Goal: Transaction & Acquisition: Purchase product/service

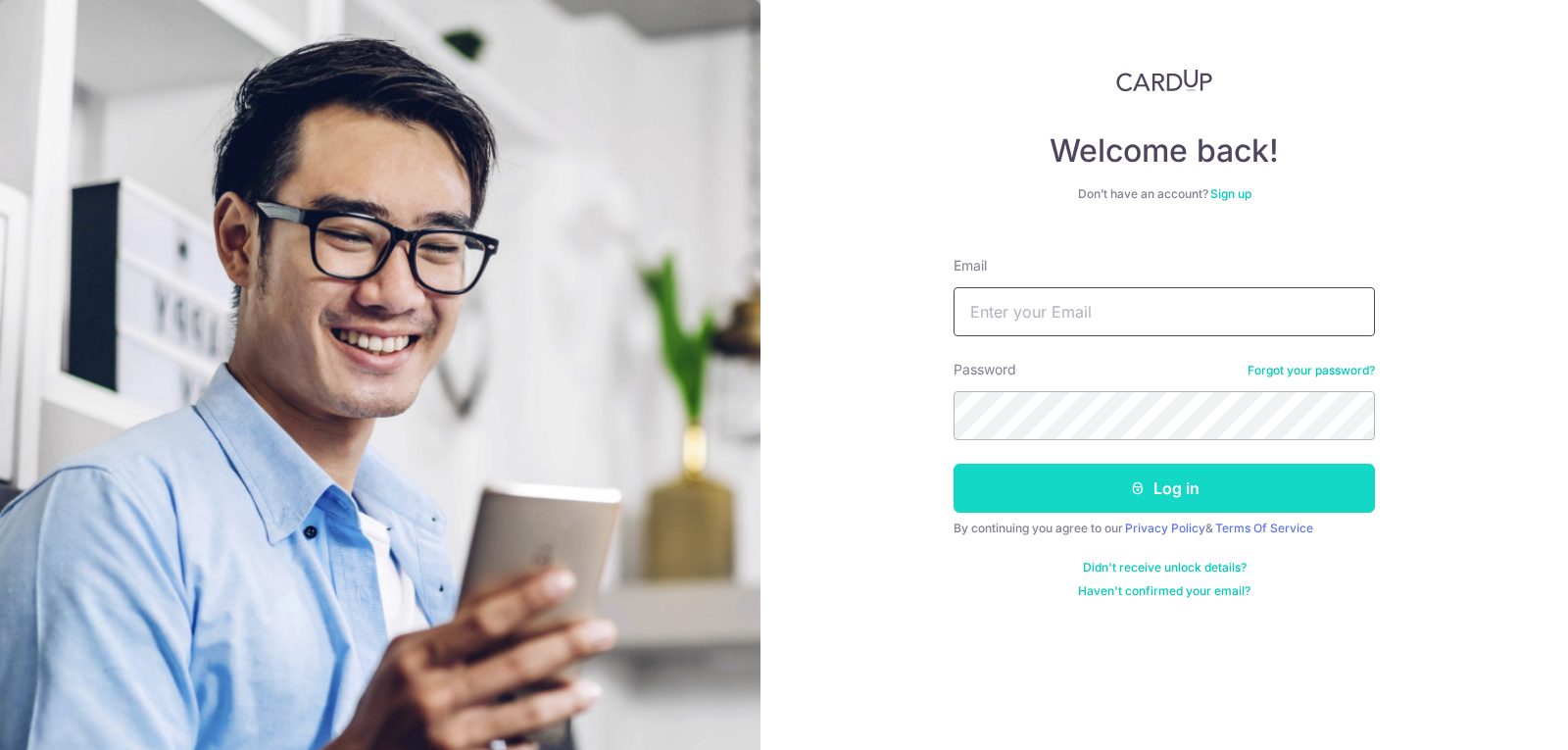
type input "[EMAIL_ADDRESS][DOMAIN_NAME]"
click at [1056, 485] on button "Log in" at bounding box center [1164, 488] width 422 height 49
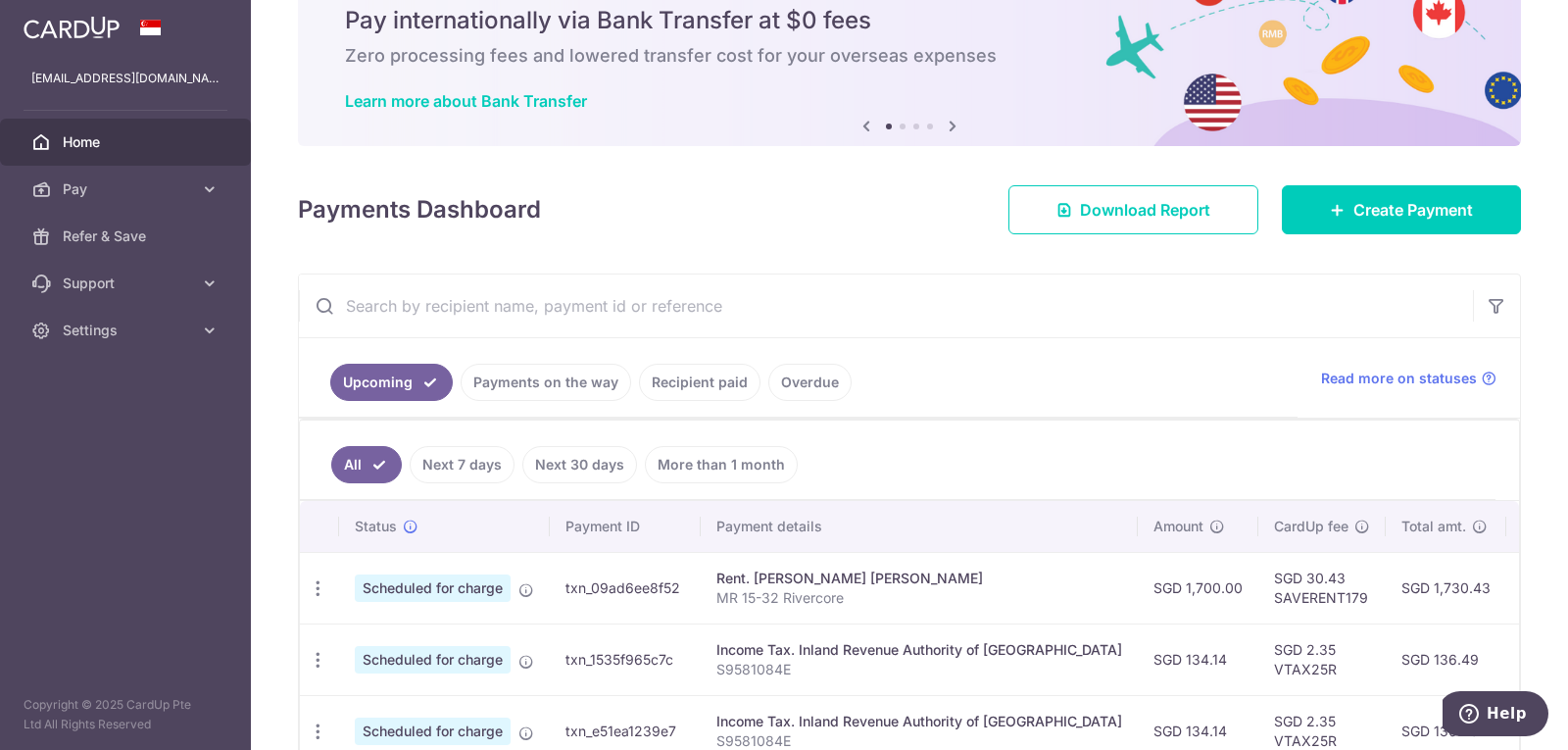
scroll to position [53, 0]
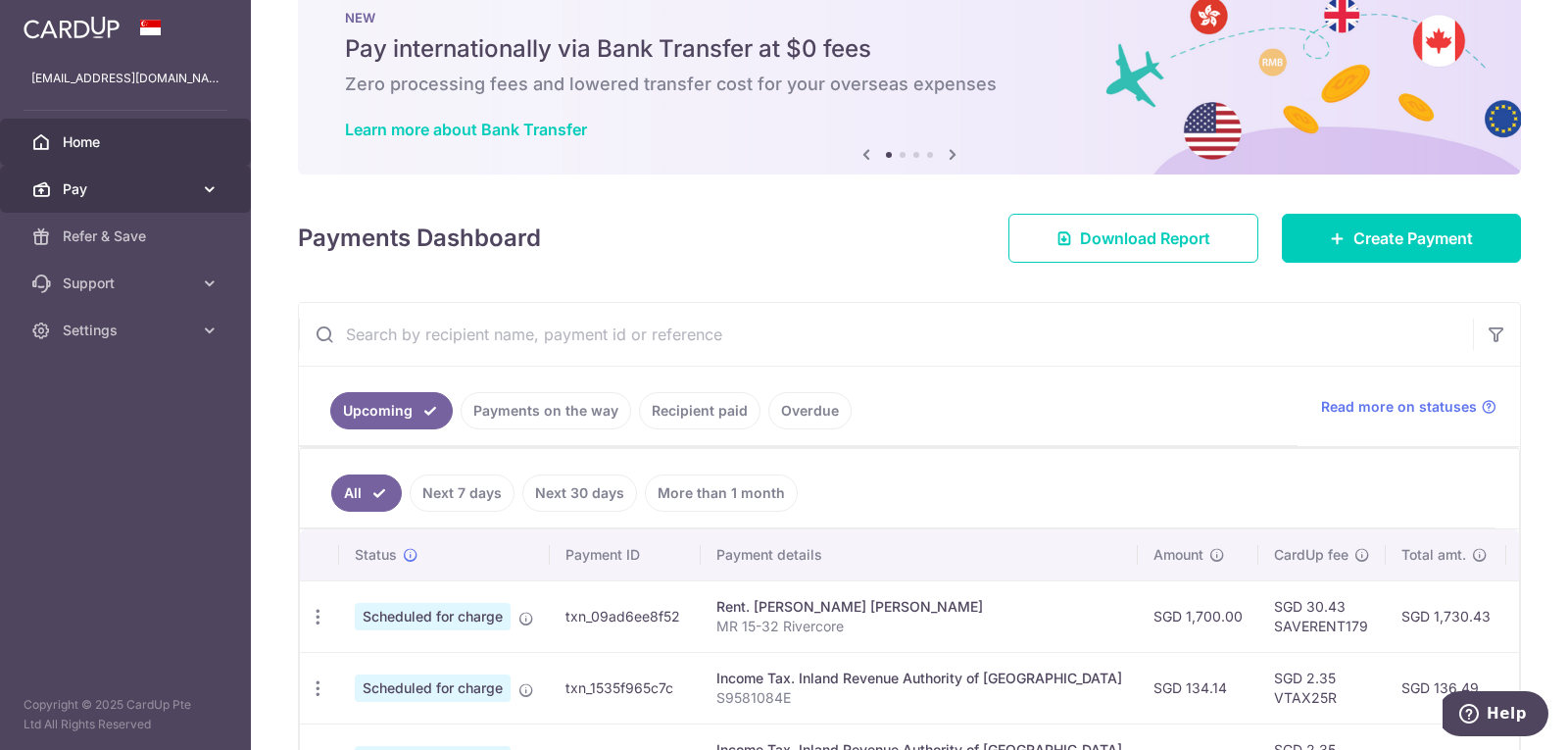
click at [141, 183] on span "Pay" at bounding box center [128, 189] width 130 height 20
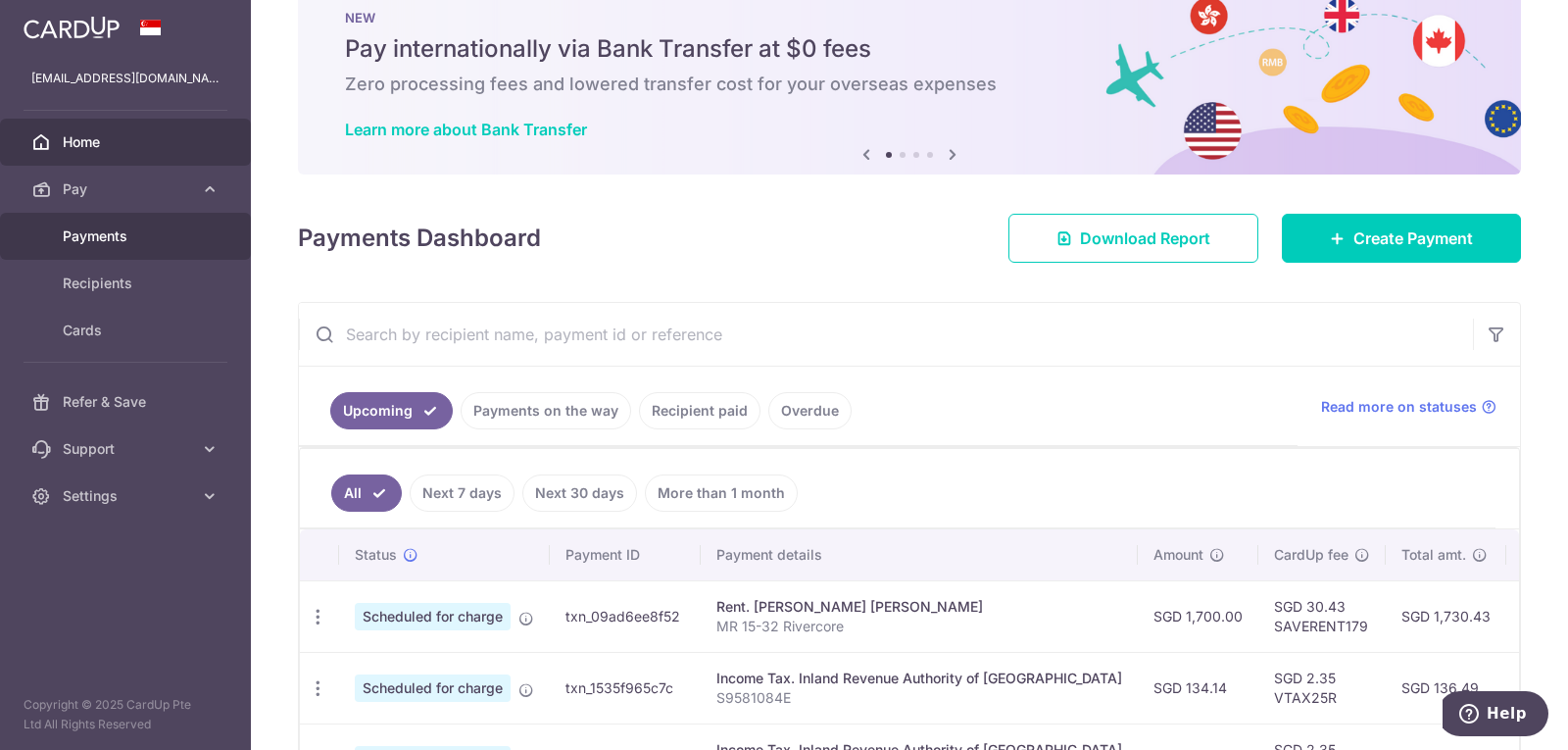
click at [118, 236] on span "Payments" at bounding box center [128, 236] width 130 height 20
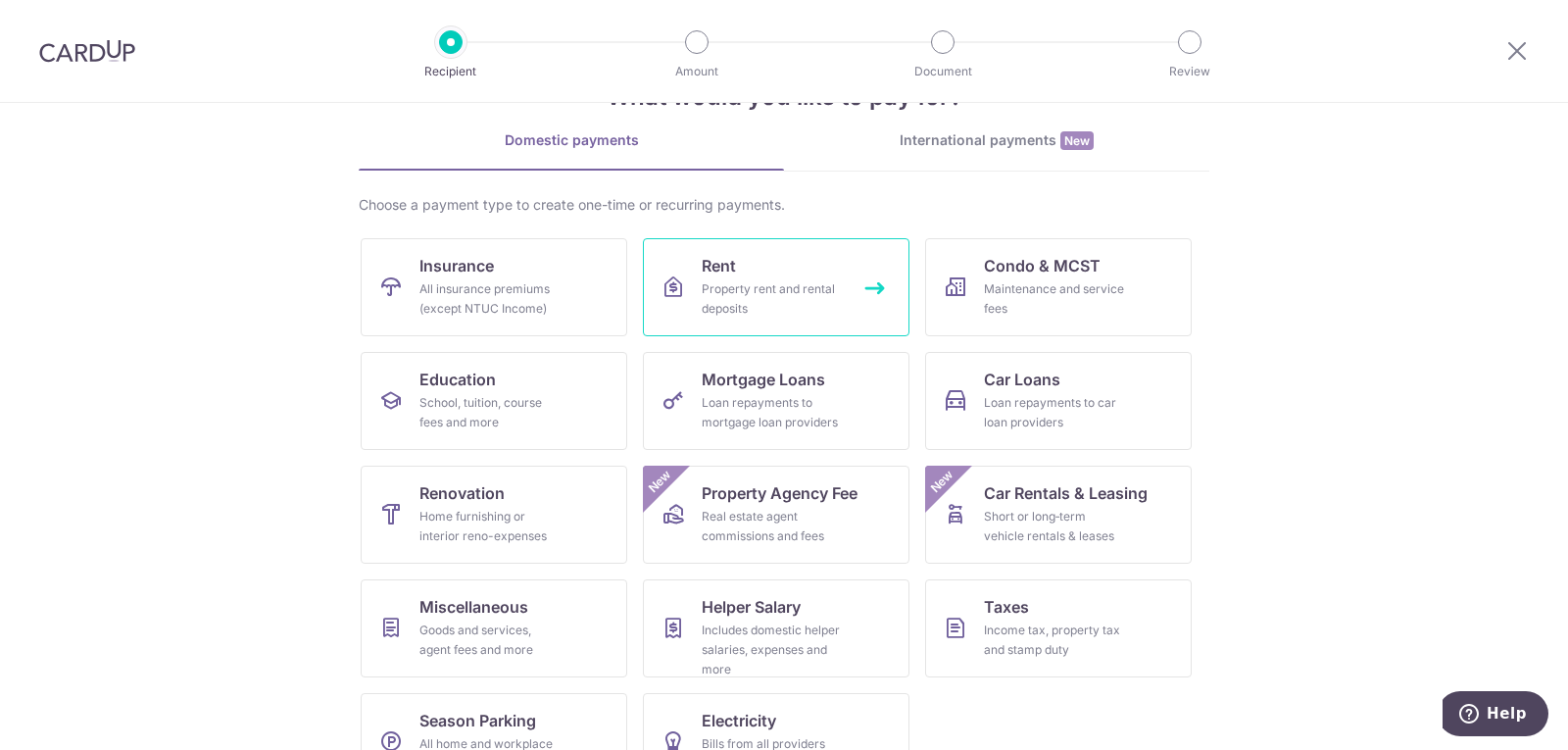
scroll to position [128, 0]
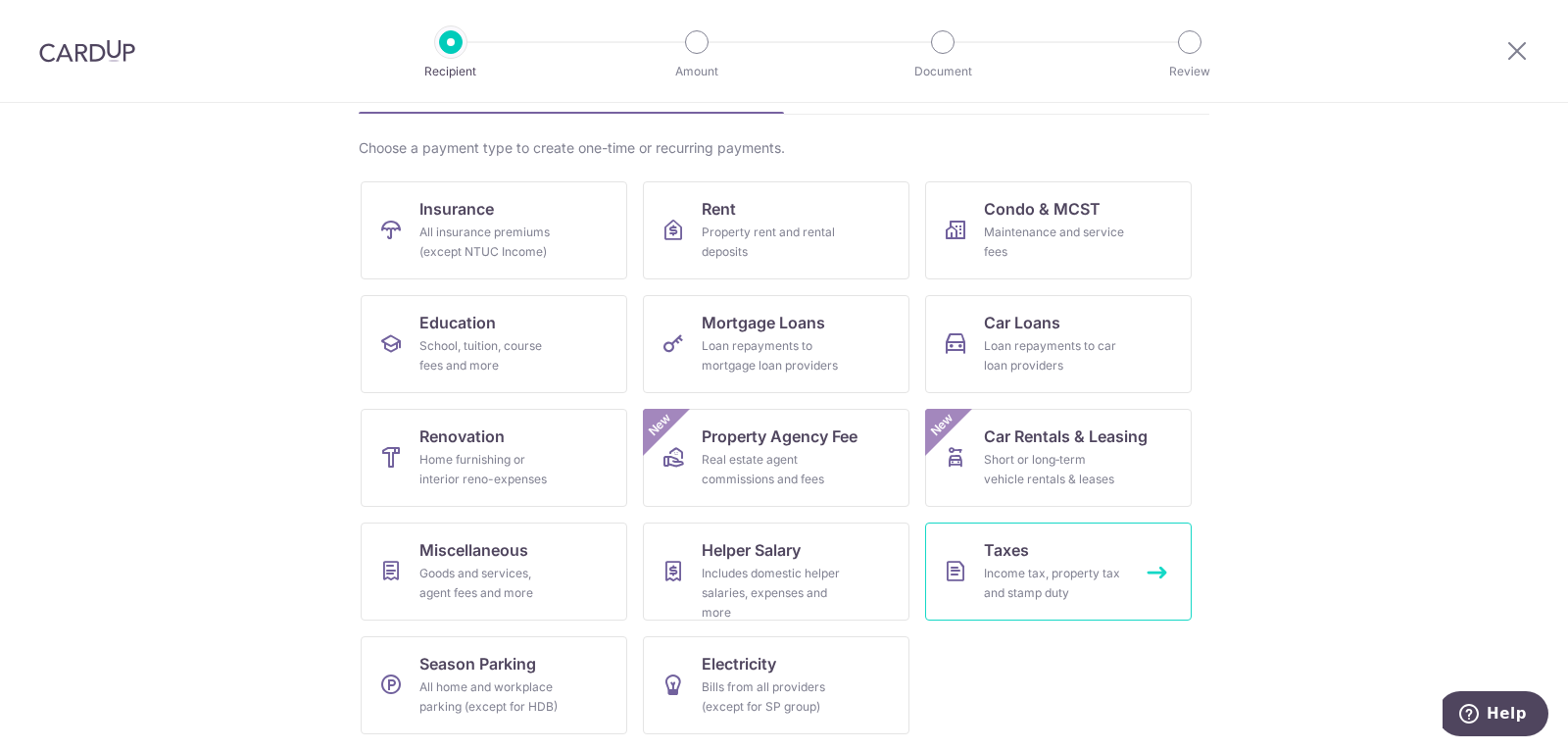
click at [1032, 571] on div "Income tax, property tax and stamp duty" at bounding box center [1055, 582] width 142 height 39
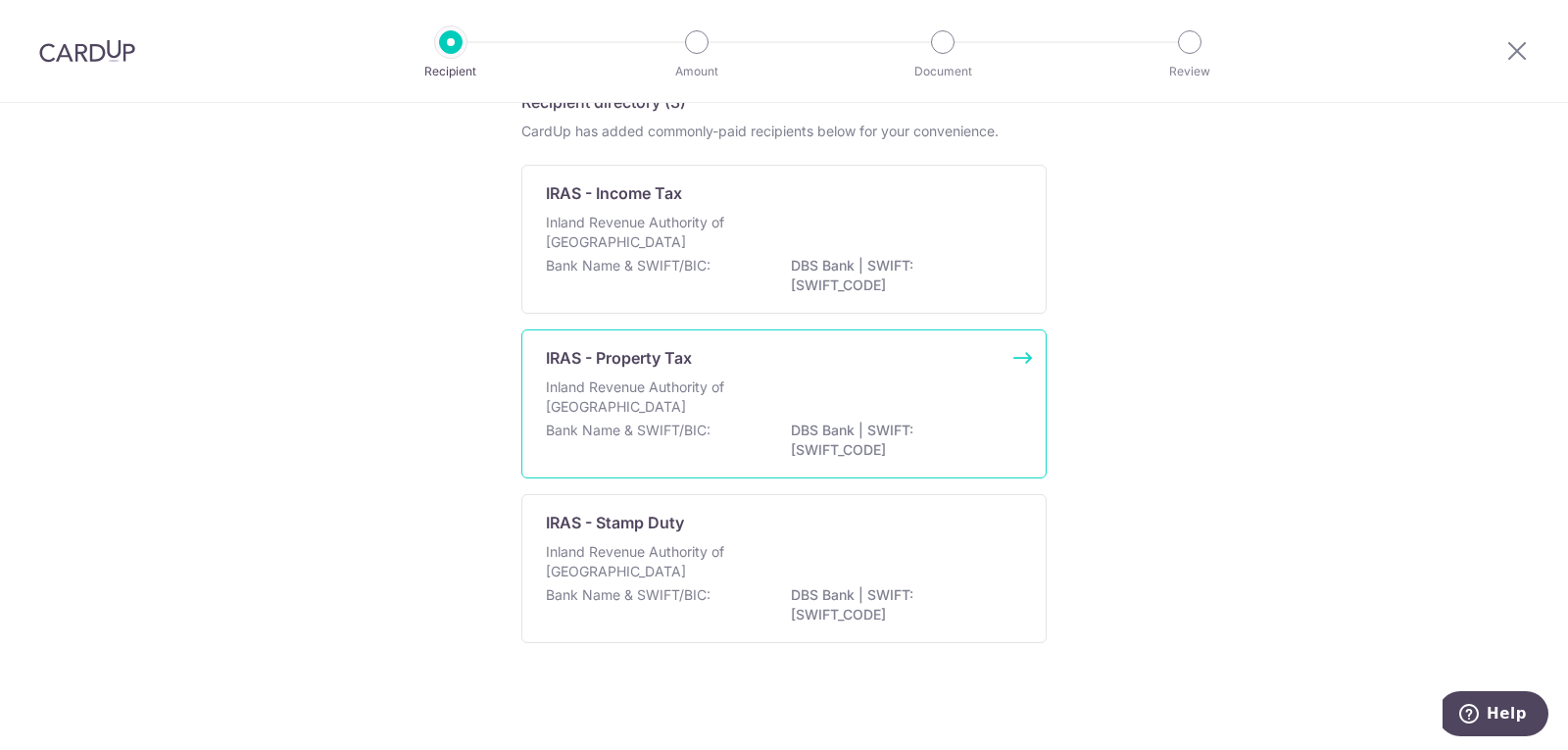
scroll to position [104, 0]
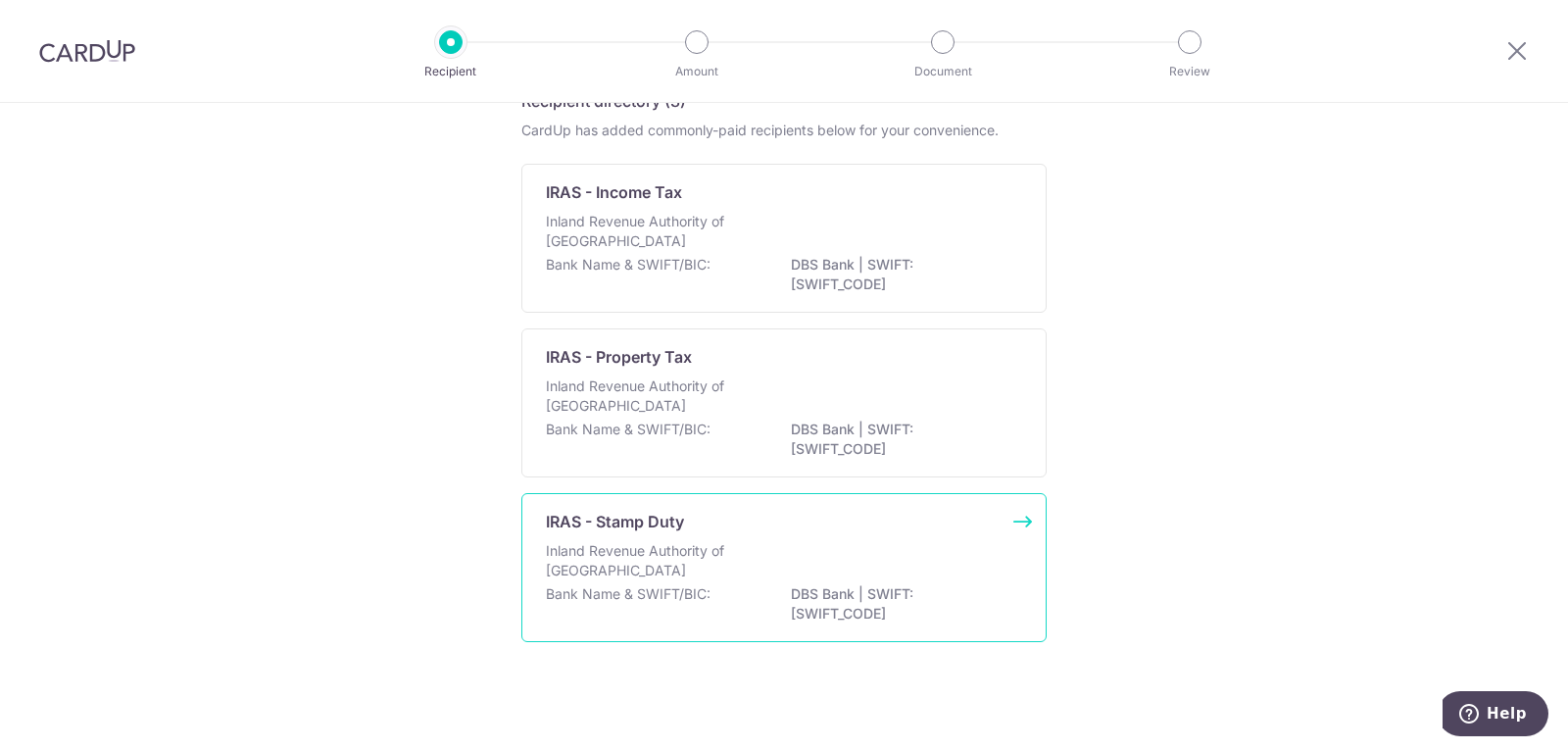
click at [691, 535] on div "IRAS - Stamp Duty Inland Revenue Authority of Singapore Bank Name & SWIFT/BIC: …" at bounding box center [784, 567] width 525 height 149
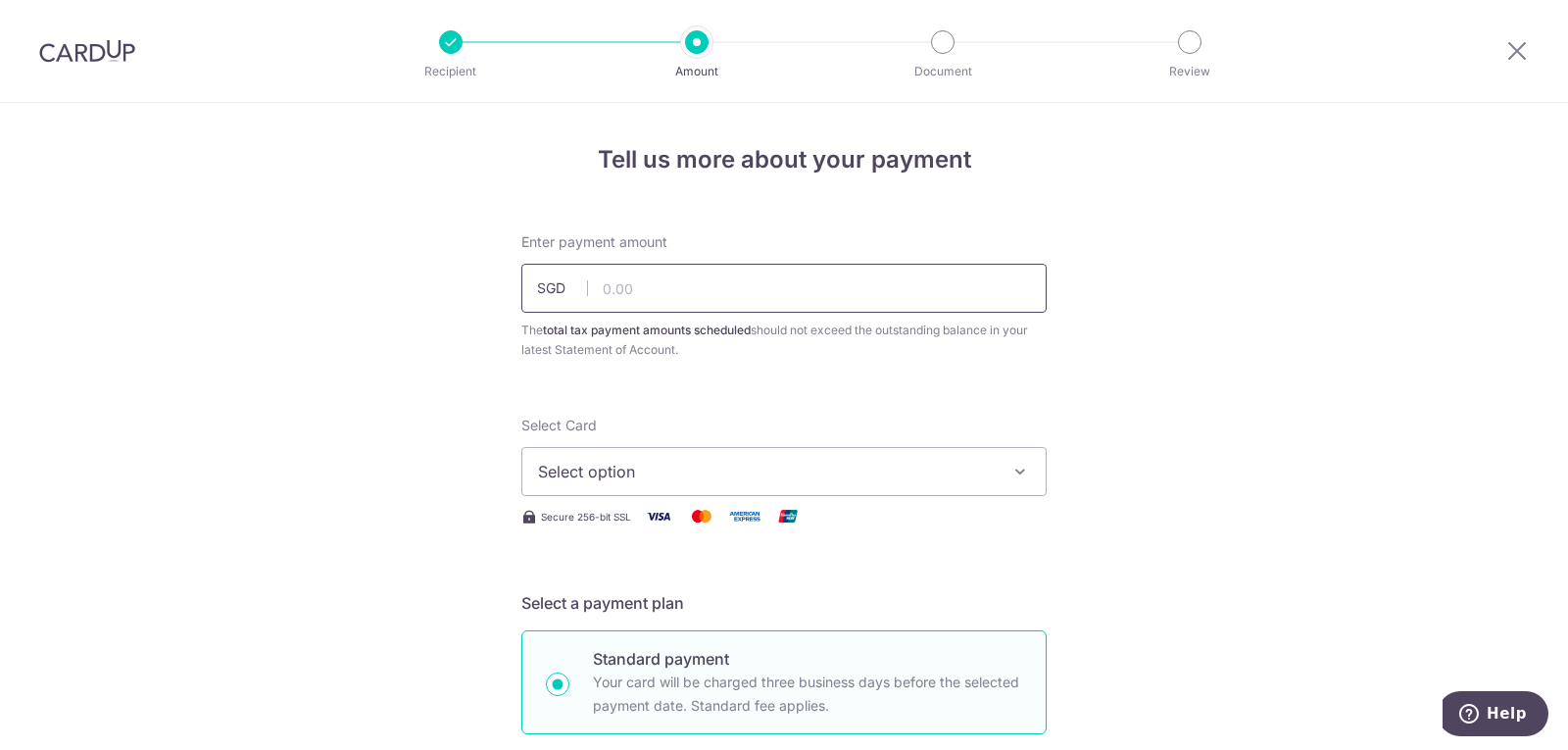
click at [700, 281] on input "text" at bounding box center [784, 288] width 525 height 49
type input "40.00"
click at [644, 468] on span "Select option" at bounding box center [767, 472] width 457 height 24
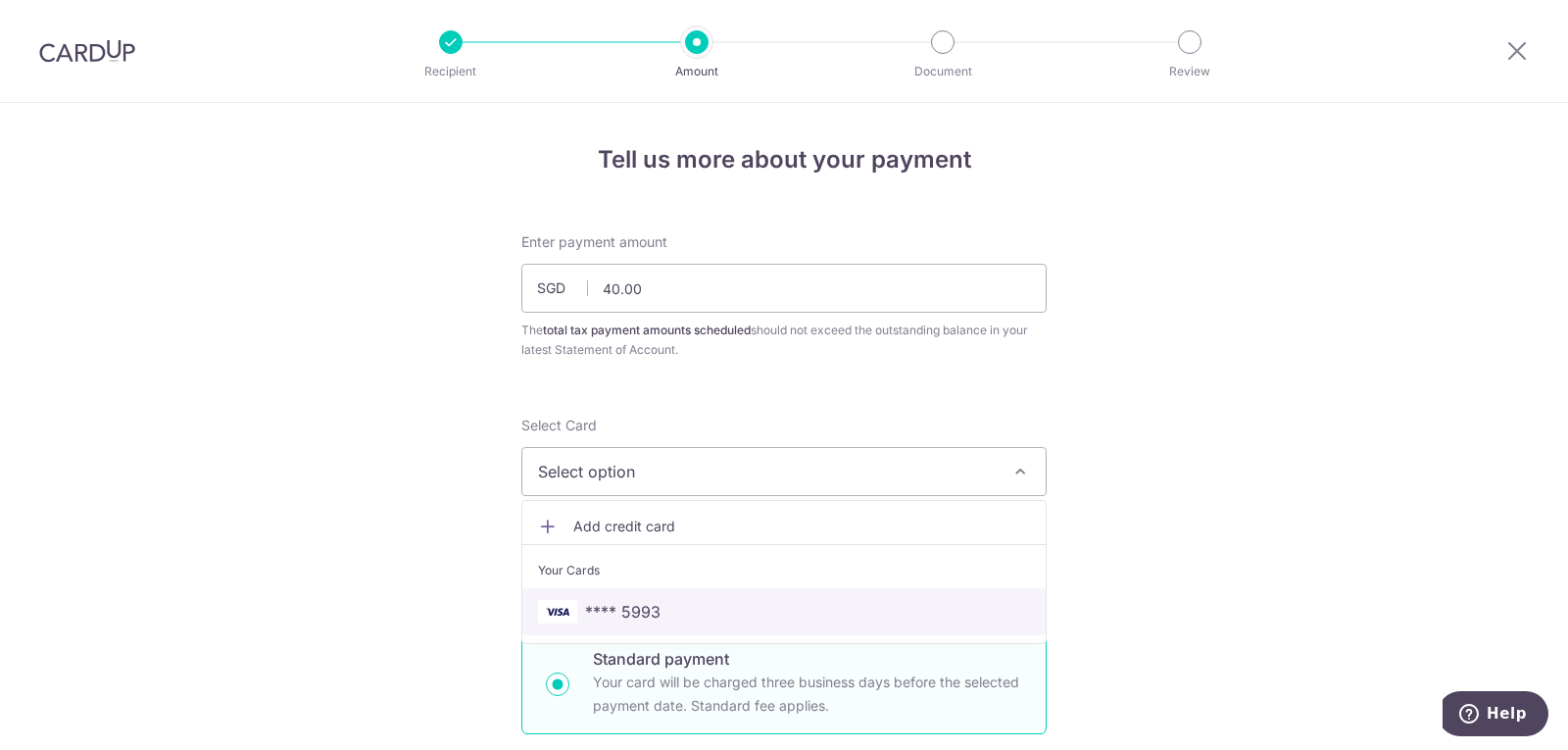
click at [628, 599] on link "**** 5993" at bounding box center [784, 611] width 523 height 47
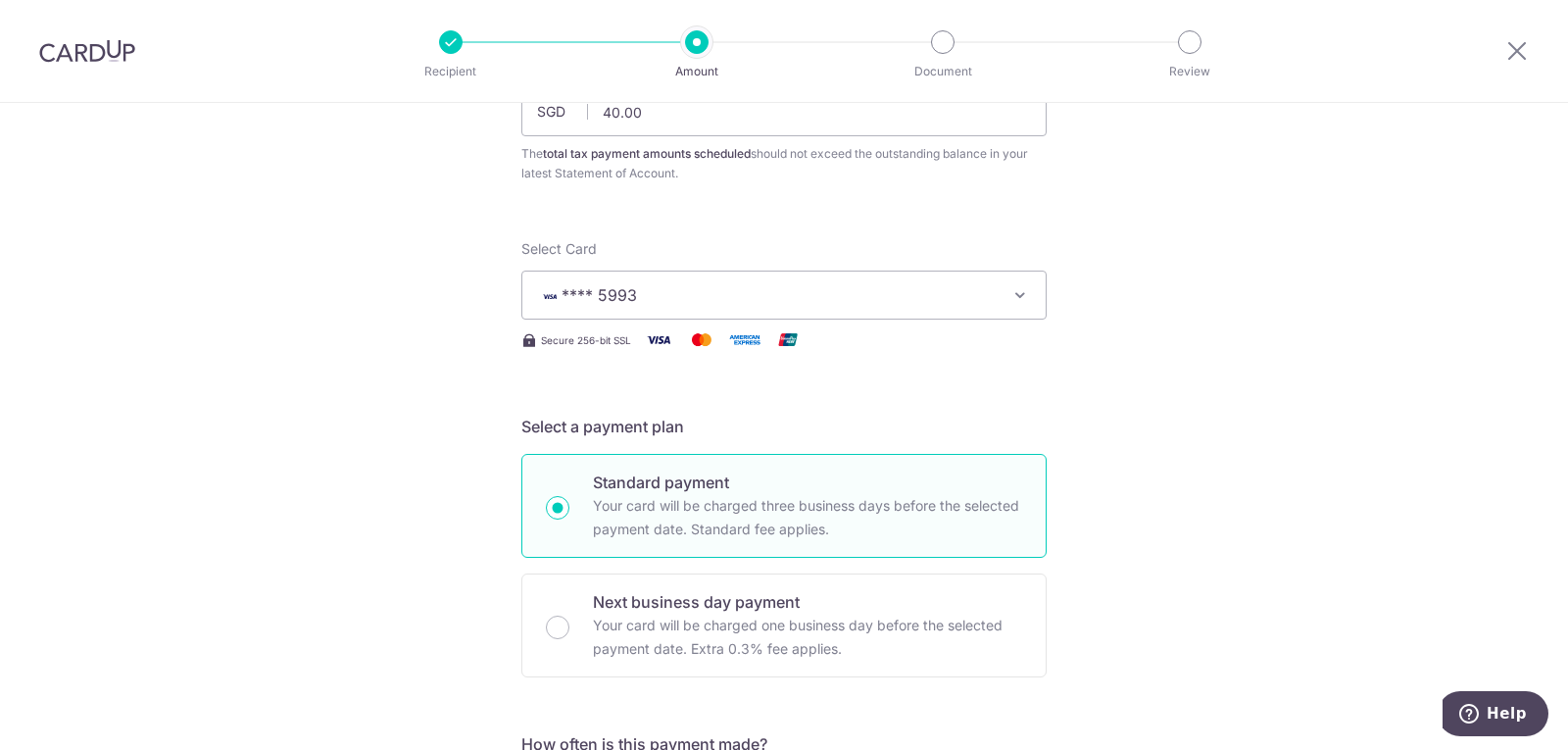
scroll to position [392, 0]
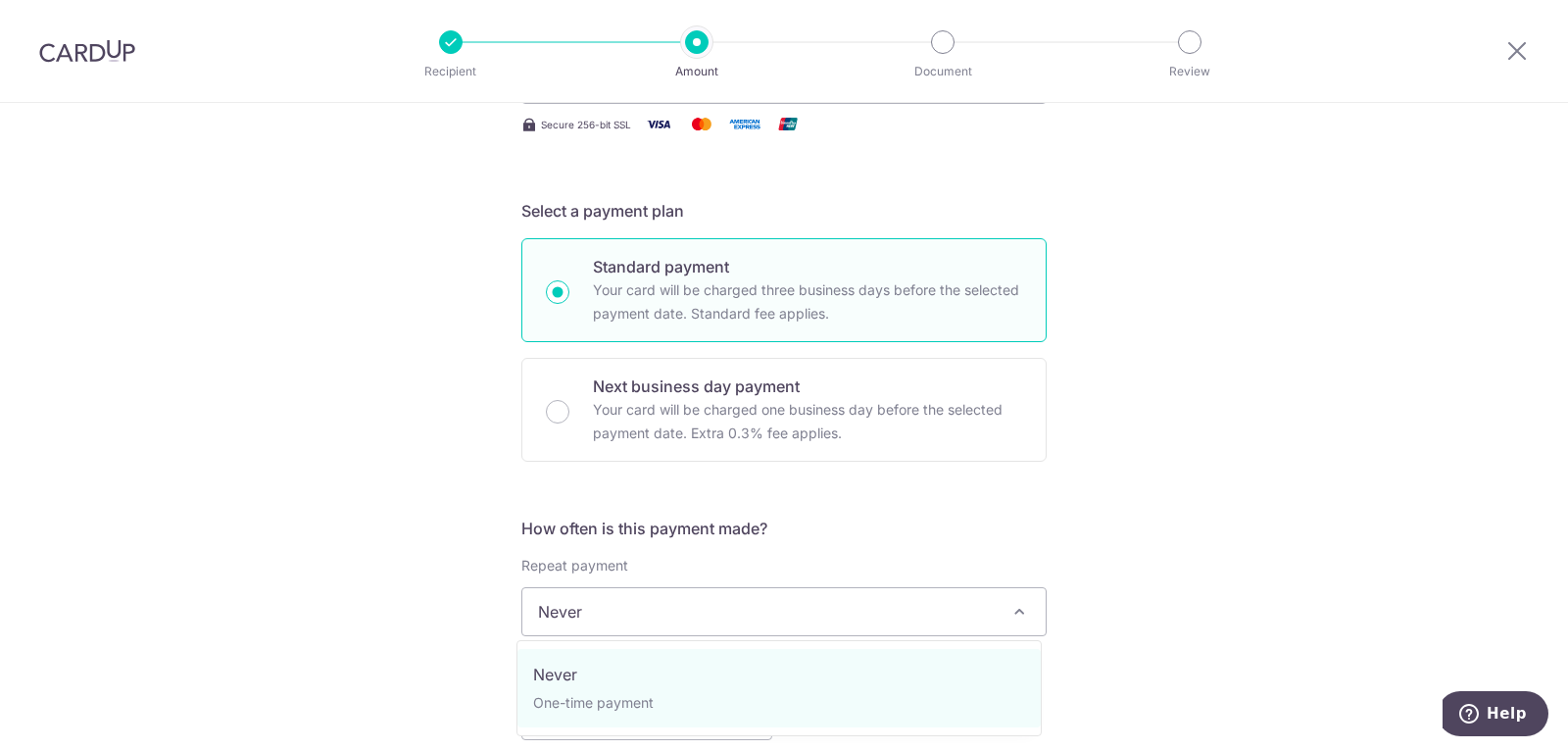
click at [619, 622] on span "Never" at bounding box center [784, 611] width 523 height 47
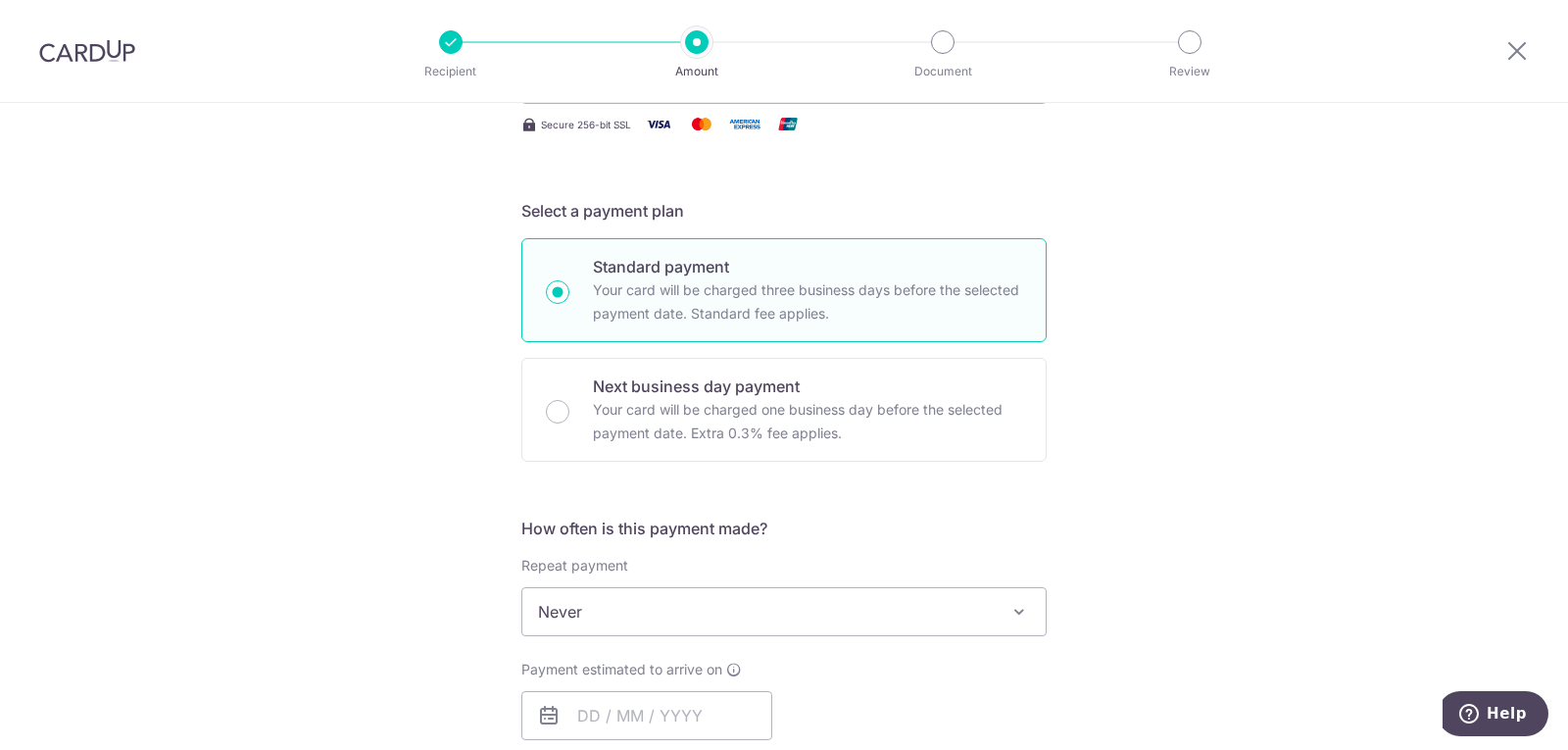
click at [355, 520] on div "Tell us more about your payment Enter payment amount SGD 40.00 40.00 The total …" at bounding box center [784, 661] width 1568 height 1902
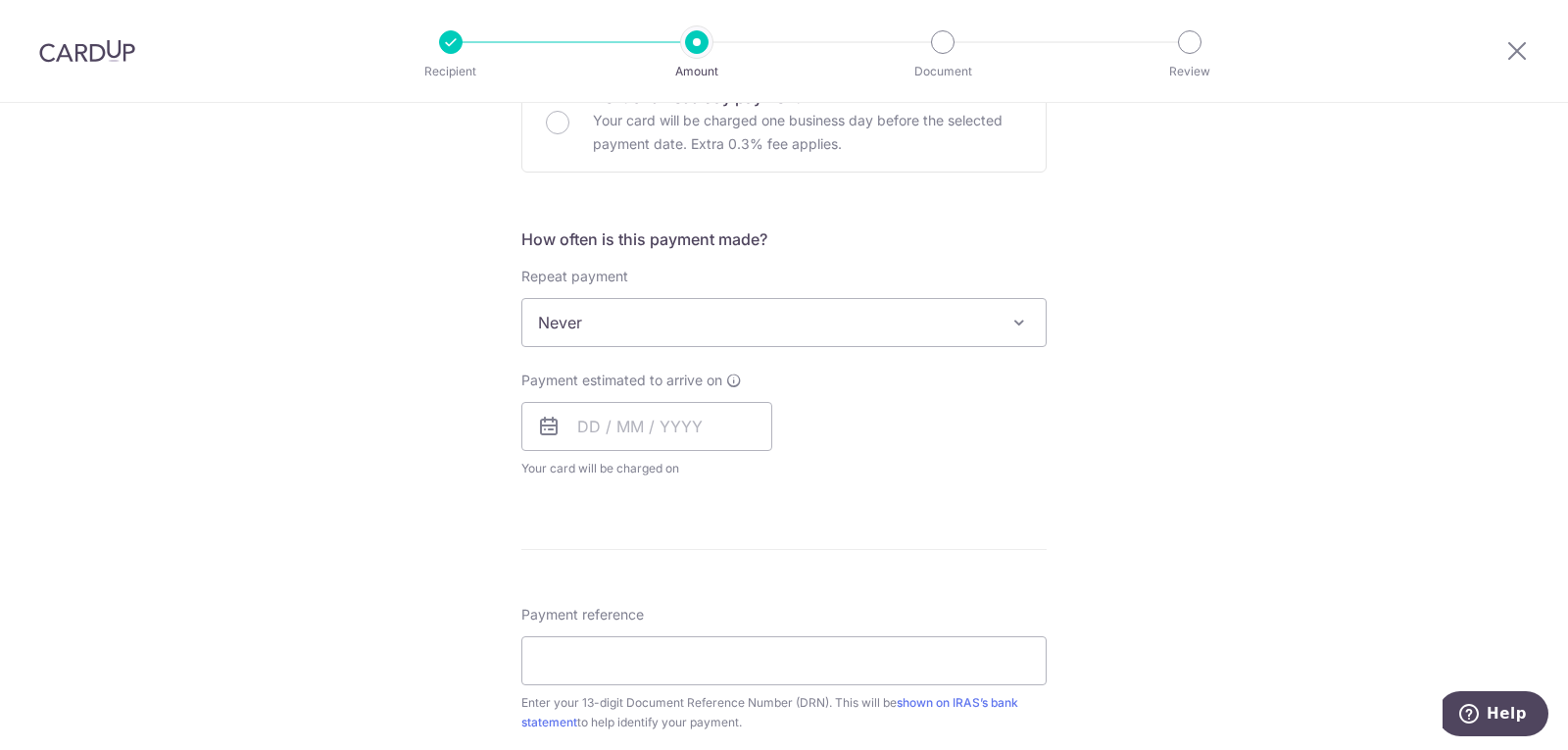
scroll to position [686, 0]
click at [584, 430] on input "text" at bounding box center [647, 421] width 251 height 49
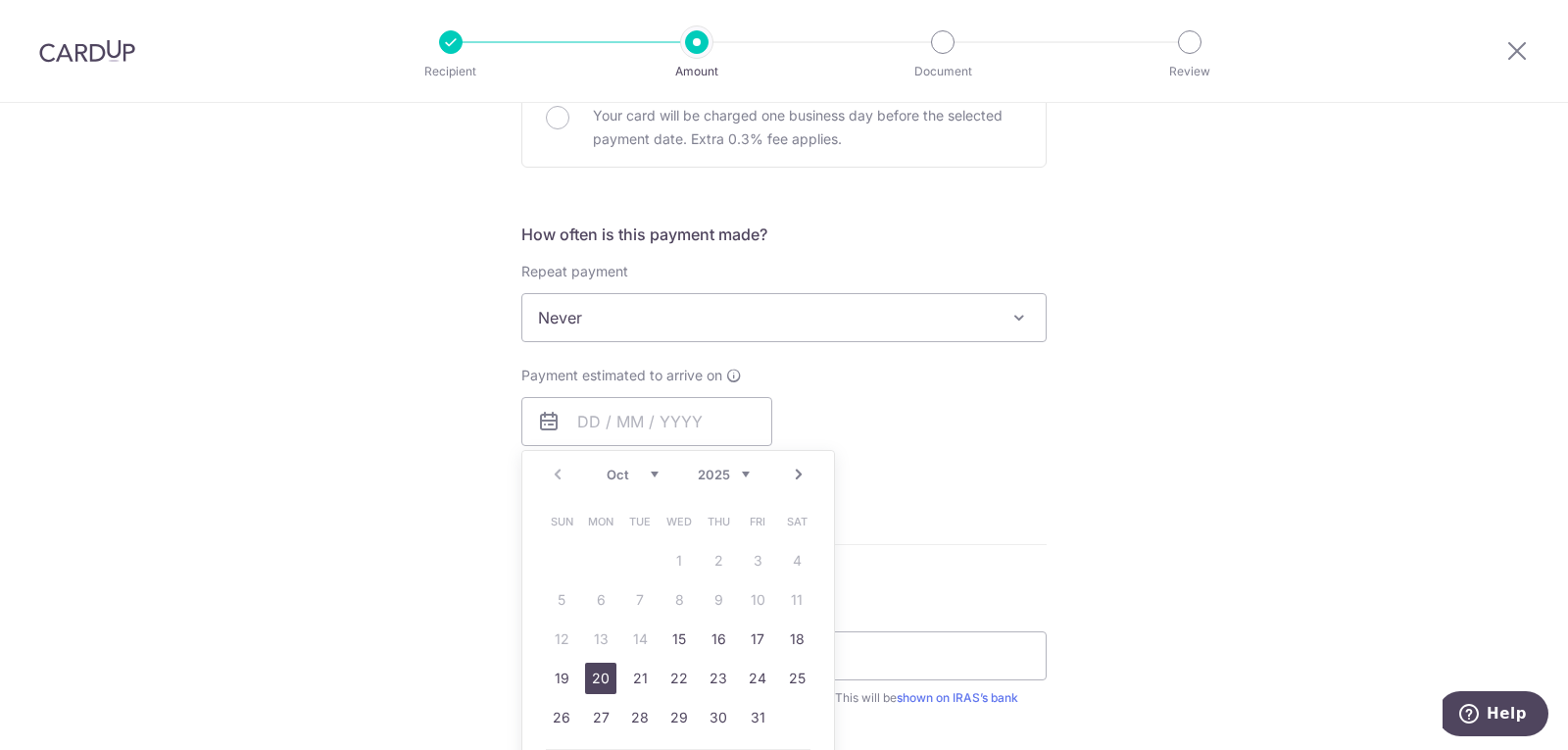
drag, startPoint x: 584, startPoint y: 690, endPoint x: 404, endPoint y: 616, distance: 194.6
click at [585, 690] on link "20" at bounding box center [600, 678] width 31 height 31
type input "[DATE]"
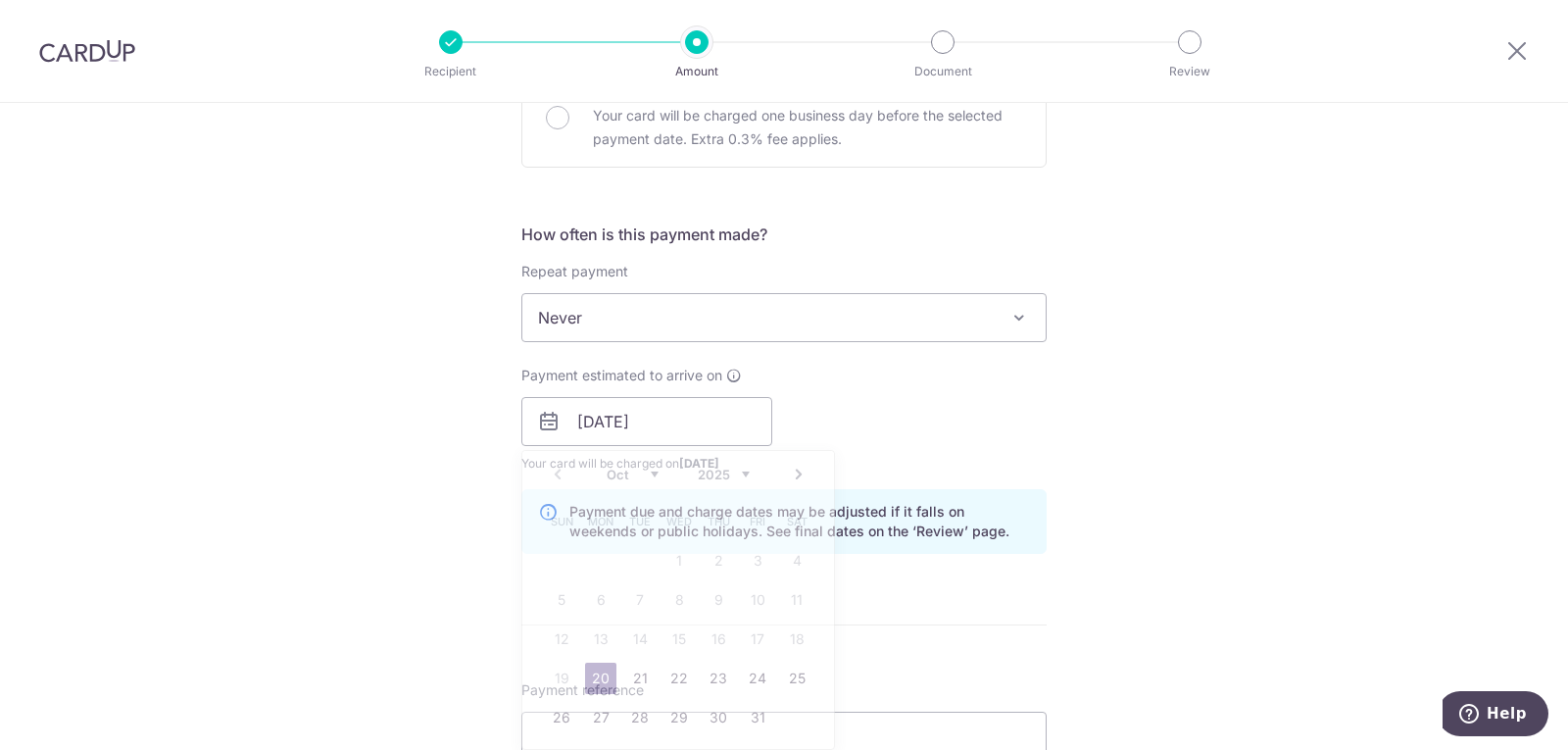
click at [404, 616] on div "Tell us more about your payment Enter payment amount SGD 40.00 40.00 The total …" at bounding box center [784, 407] width 1568 height 1982
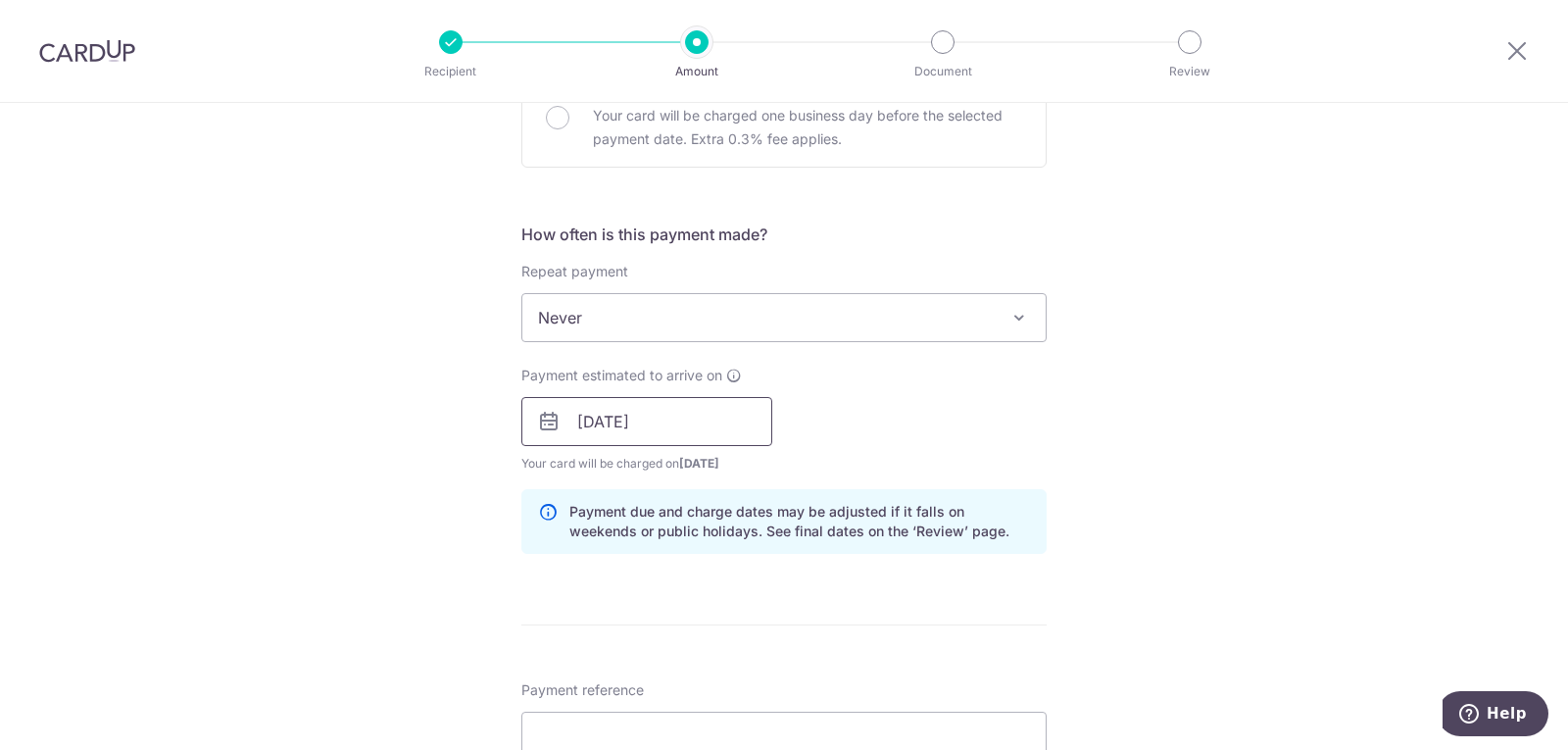
scroll to position [883, 0]
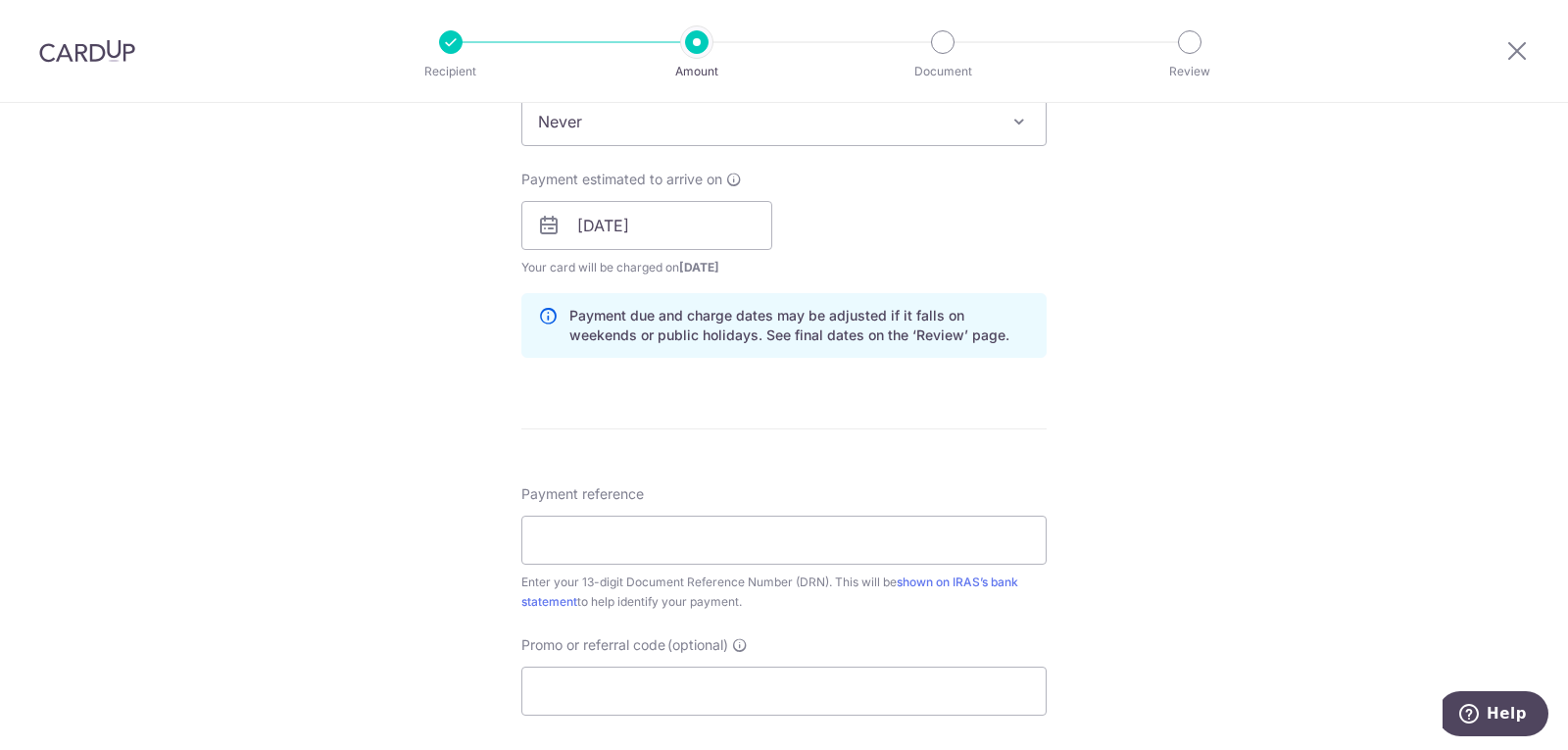
click at [429, 365] on div "Tell us more about your payment Enter payment amount SGD 40.00 40.00 The total …" at bounding box center [784, 210] width 1568 height 1982
click at [560, 550] on input "Payment reference" at bounding box center [784, 540] width 525 height 49
paste input "2510104134460"
type input "2510104134460"
click at [1235, 486] on div "Tell us more about your payment Enter payment amount SGD 40.00 40.00 The total …" at bounding box center [784, 210] width 1568 height 1982
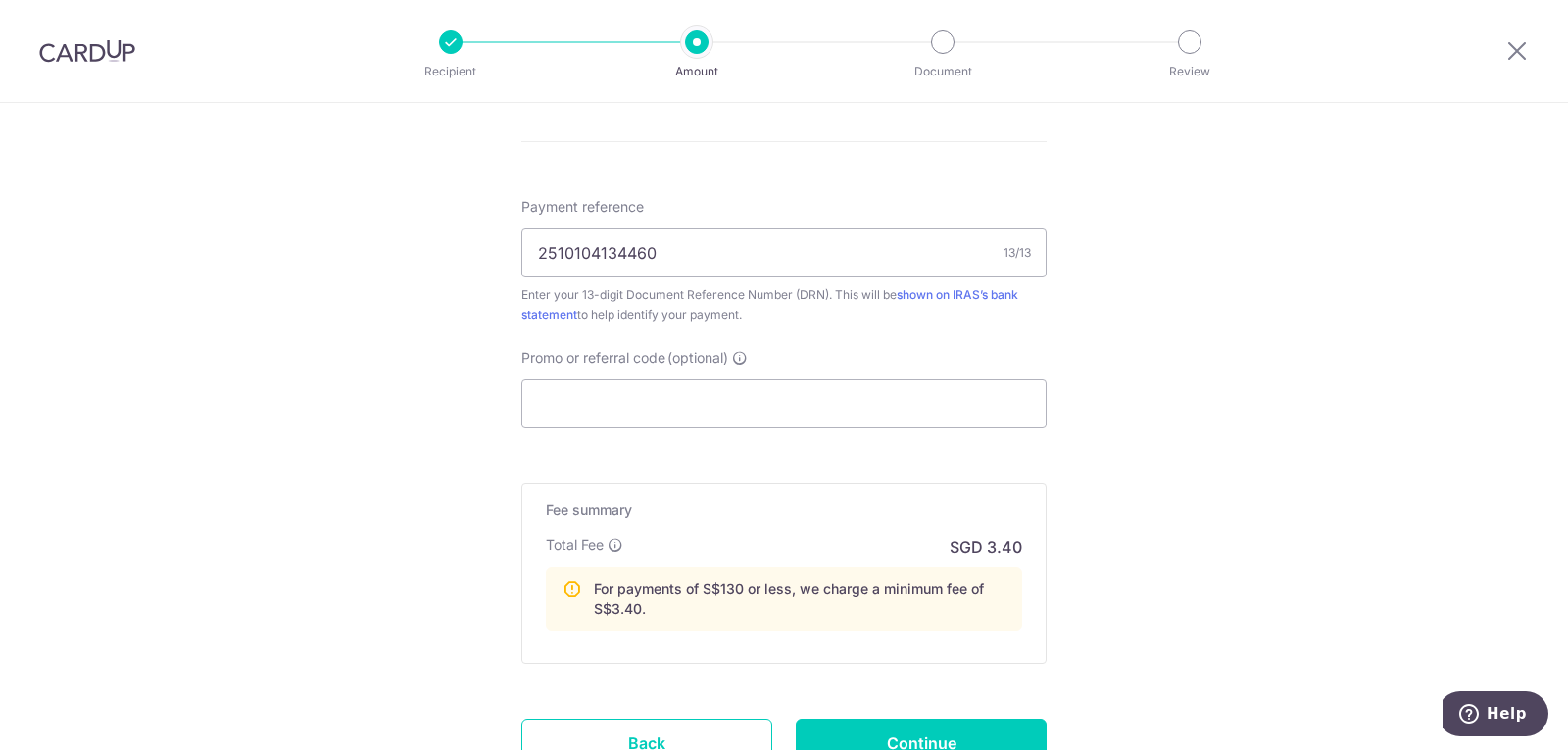
scroll to position [1177, 0]
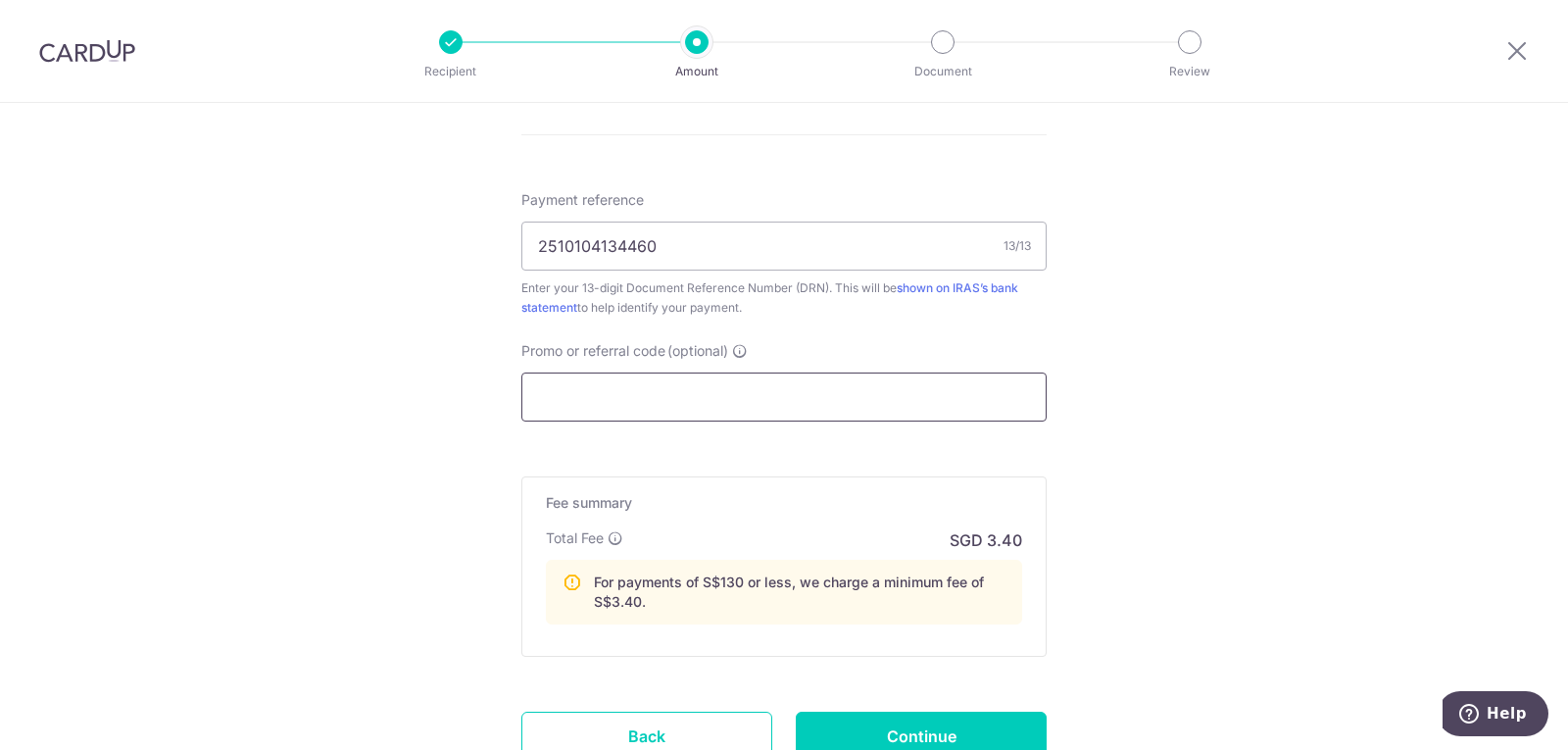
click at [733, 391] on input "Promo or referral code (optional)" at bounding box center [784, 397] width 525 height 49
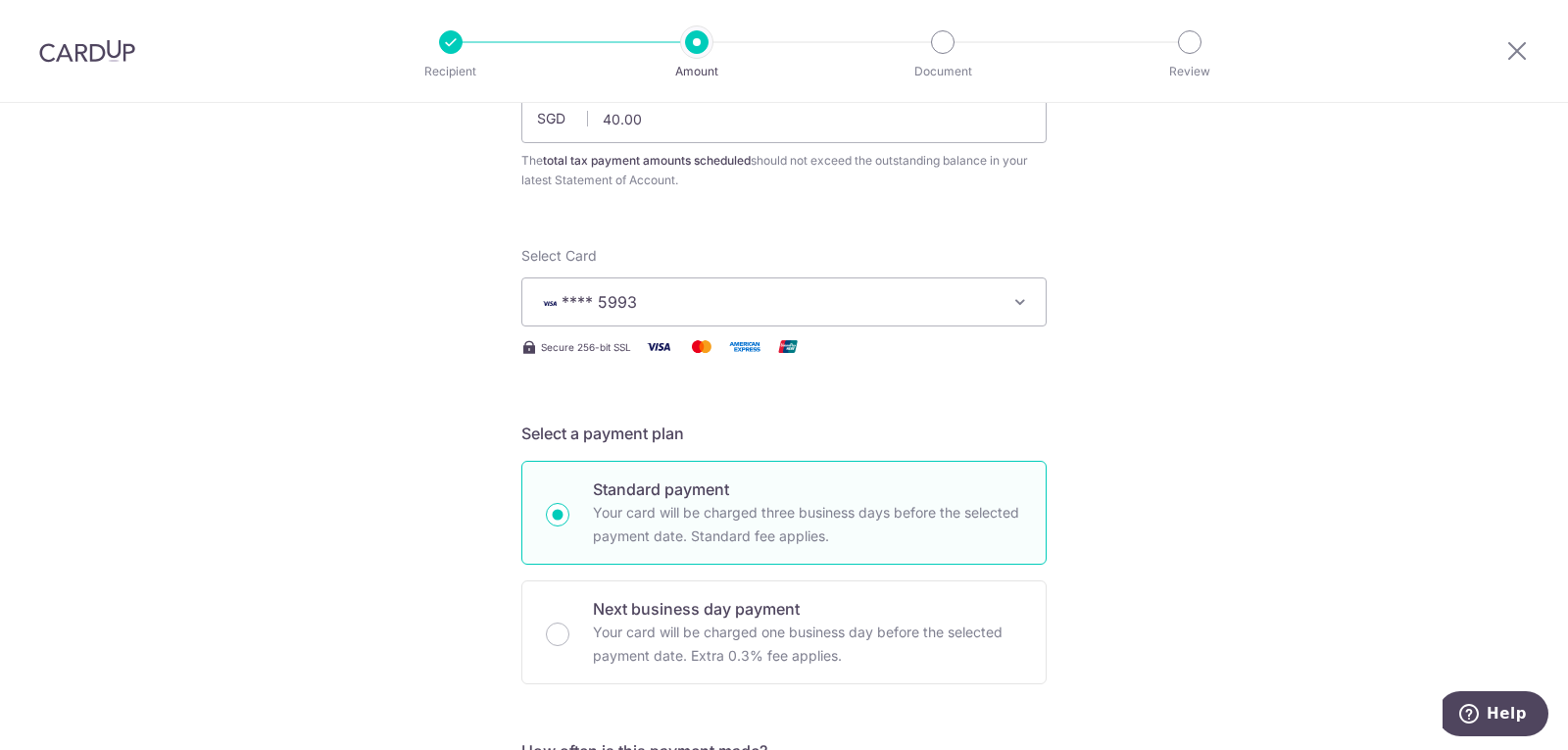
scroll to position [0, 0]
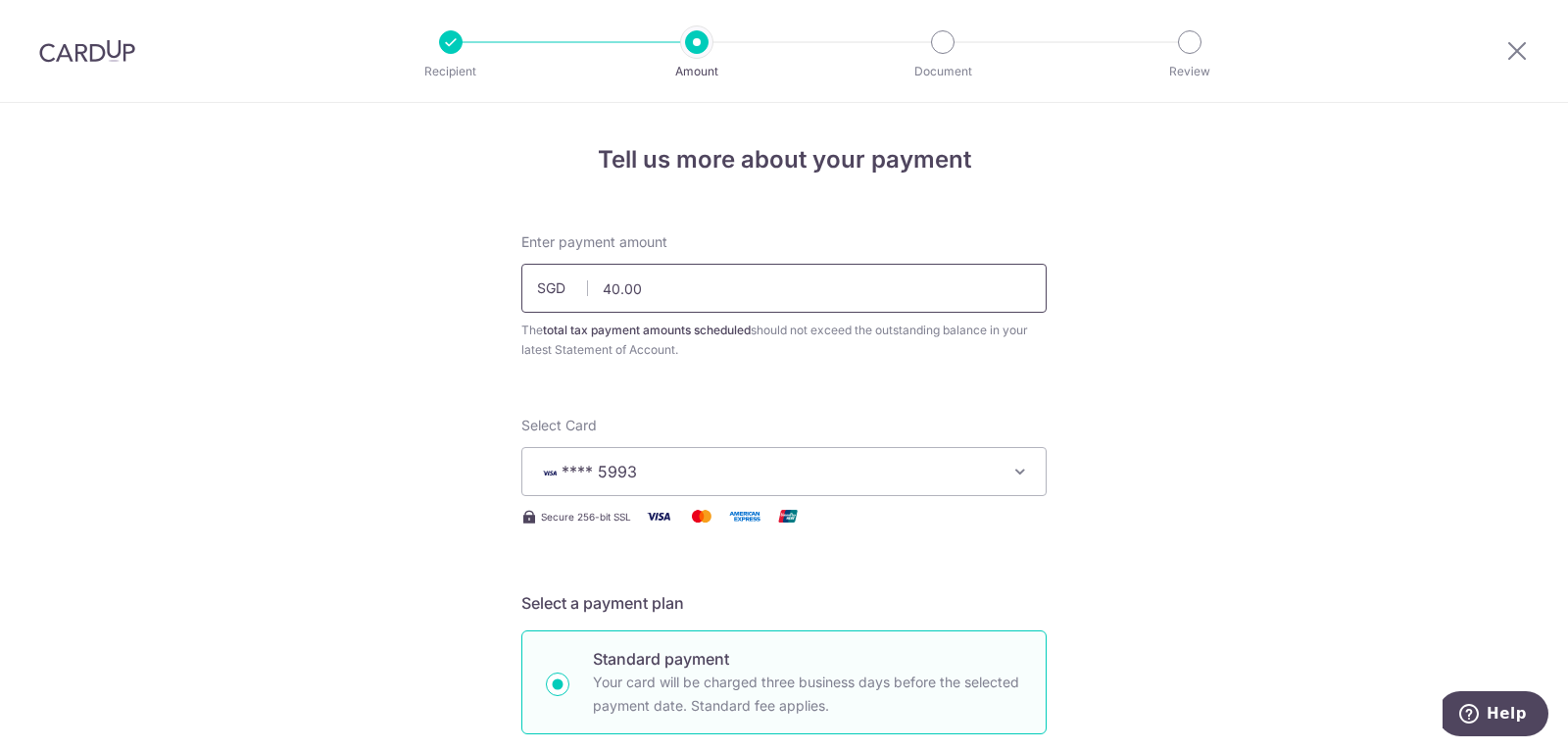
drag, startPoint x: 677, startPoint y: 285, endPoint x: -103, endPoint y: 247, distance: 780.9
click at [0, 247] on html "Recipient Amount Document Review Tell us more about your payment Enter payment …" at bounding box center [784, 375] width 1568 height 750
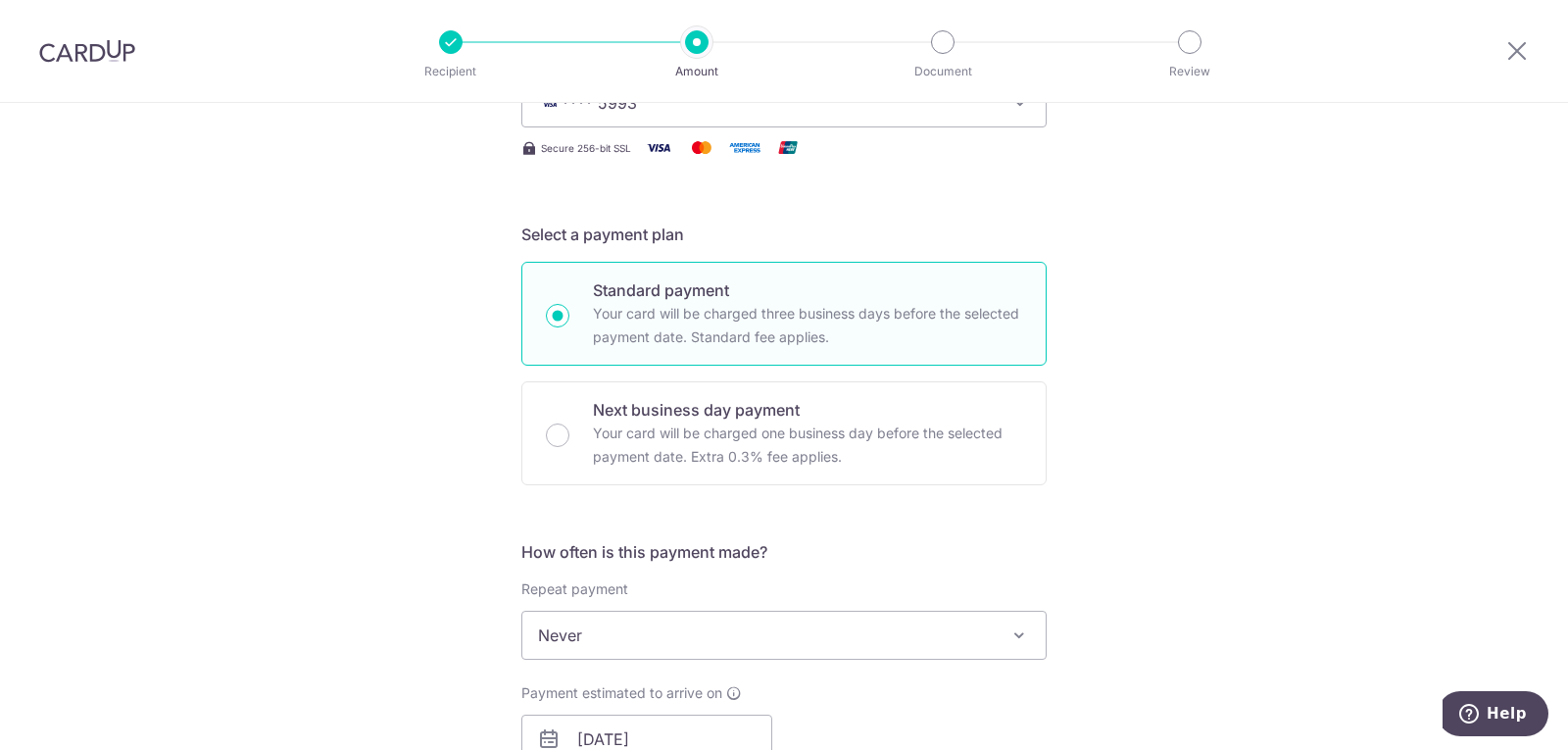
scroll to position [491, 0]
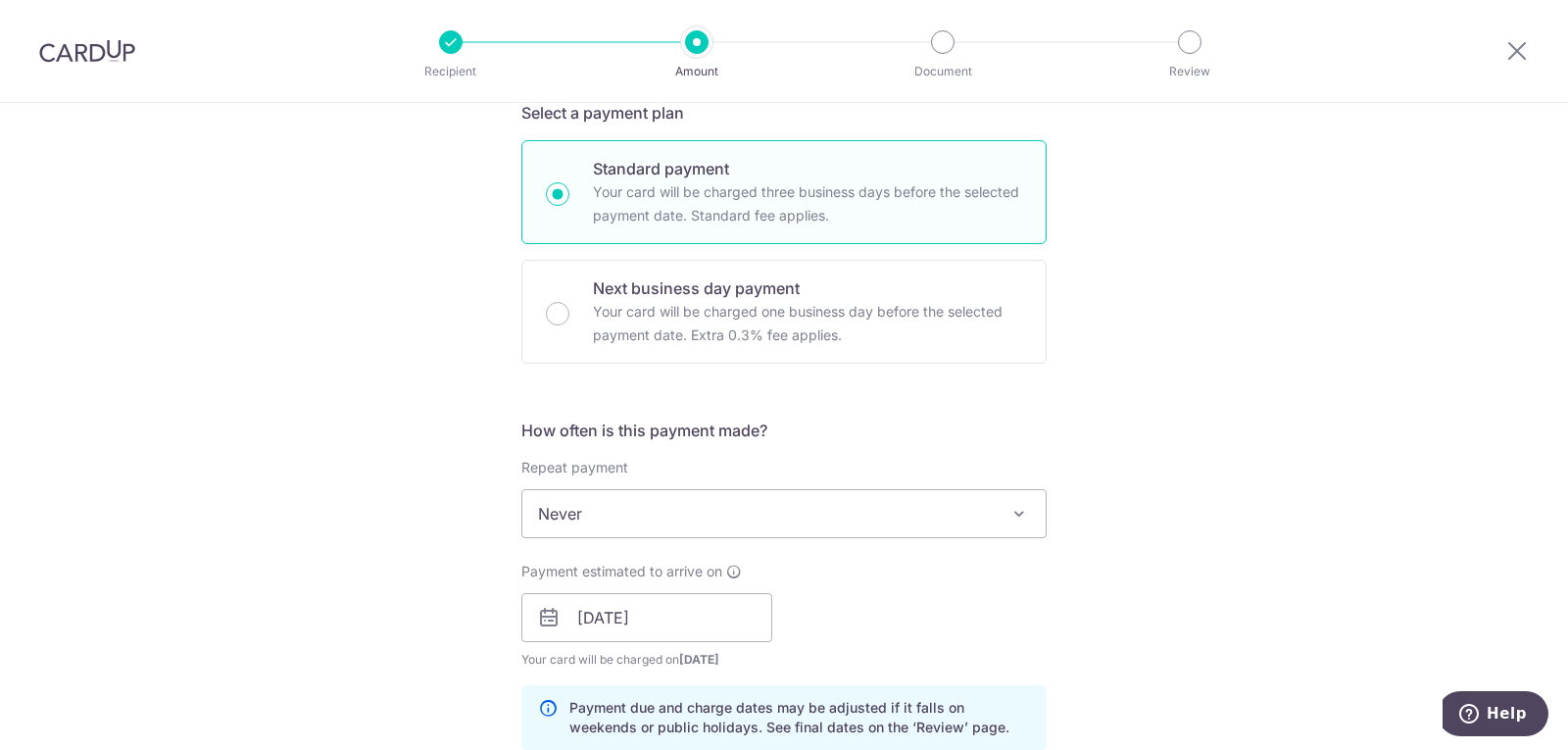
click at [275, 268] on div "Tell us more about your payment Enter payment amount SGD 40.00 40.00 The total …" at bounding box center [784, 603] width 1568 height 1982
